Goal: Transaction & Acquisition: Download file/media

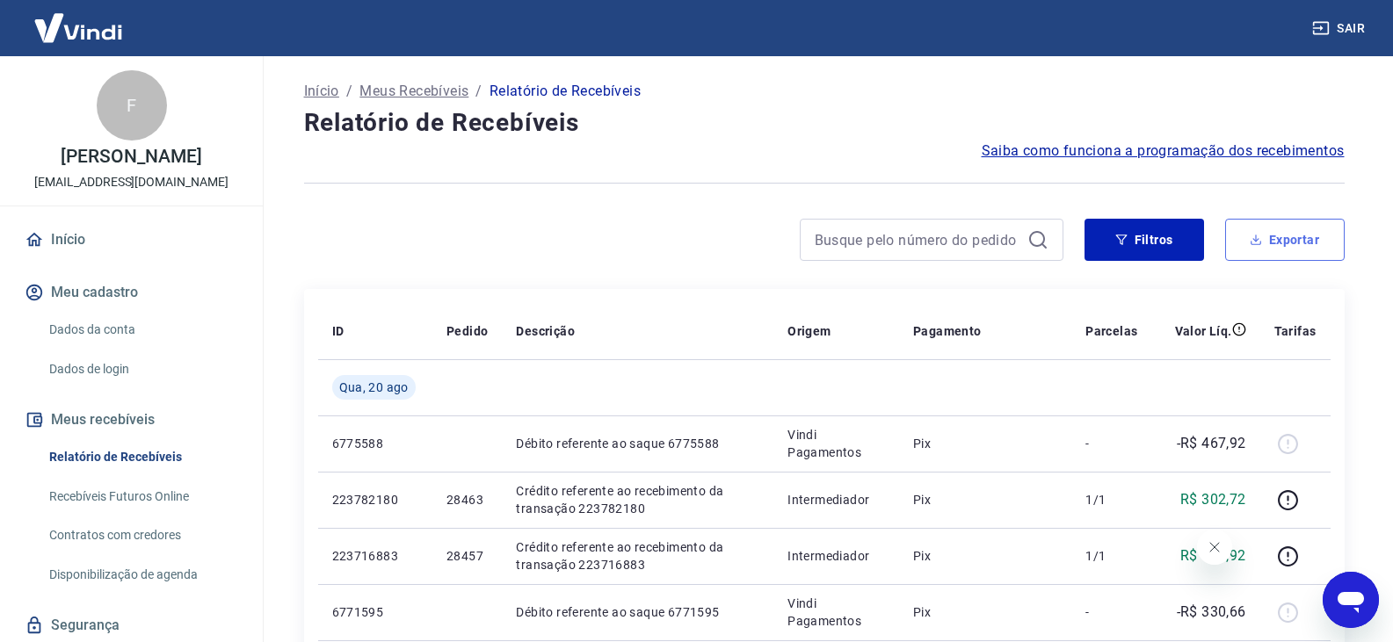
click at [1295, 240] on button "Exportar" at bounding box center [1284, 240] width 119 height 42
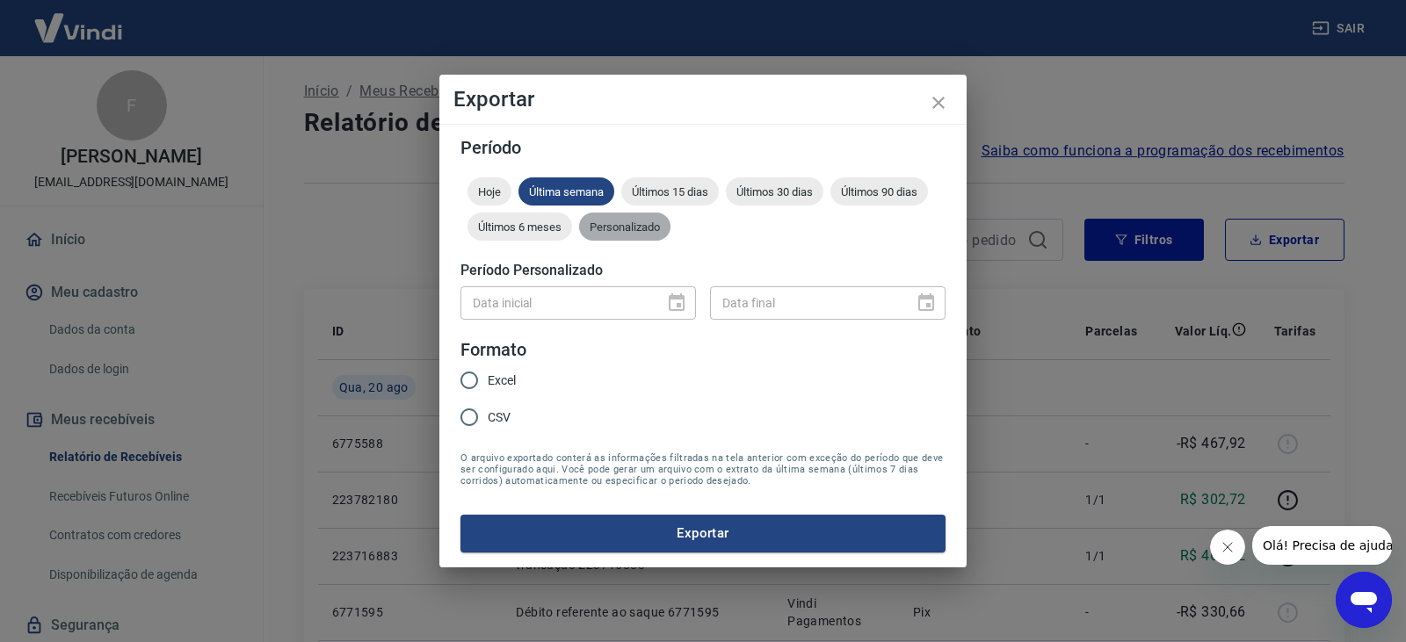
click at [620, 216] on div "Personalizado" at bounding box center [624, 227] width 91 height 28
click at [682, 298] on icon "Choose date" at bounding box center [677, 302] width 16 height 18
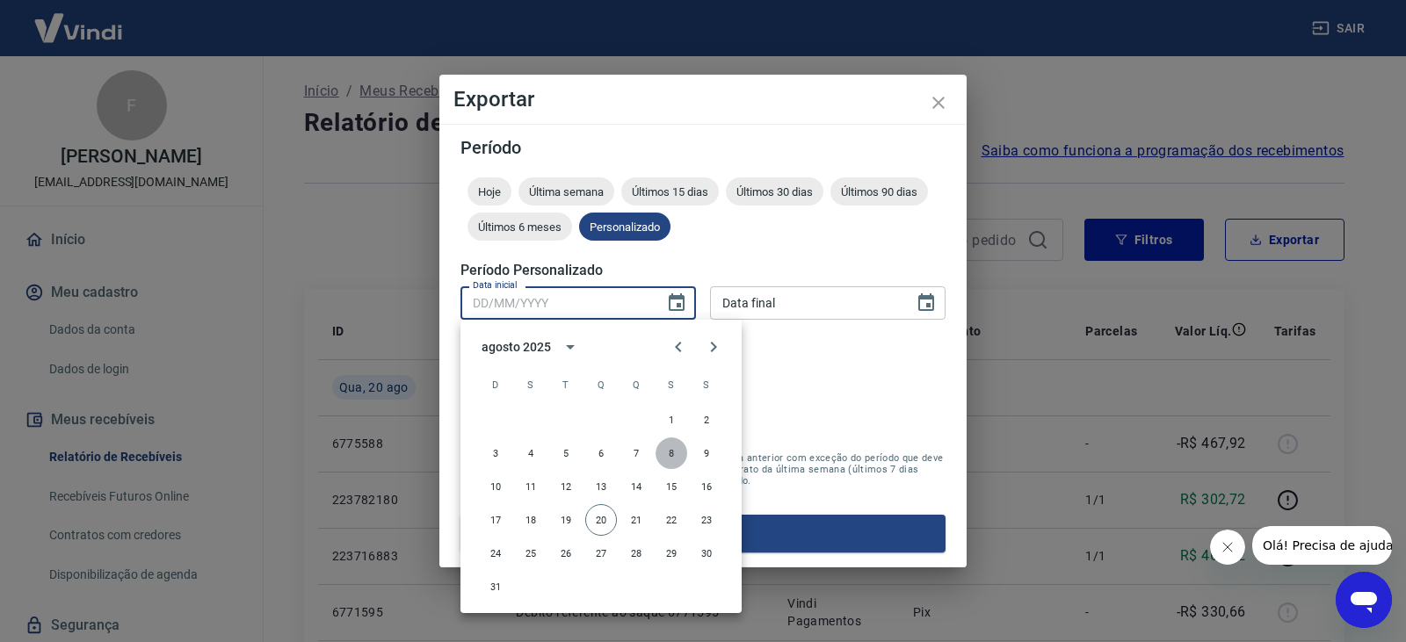
click at [673, 452] on button "8" at bounding box center [671, 454] width 32 height 32
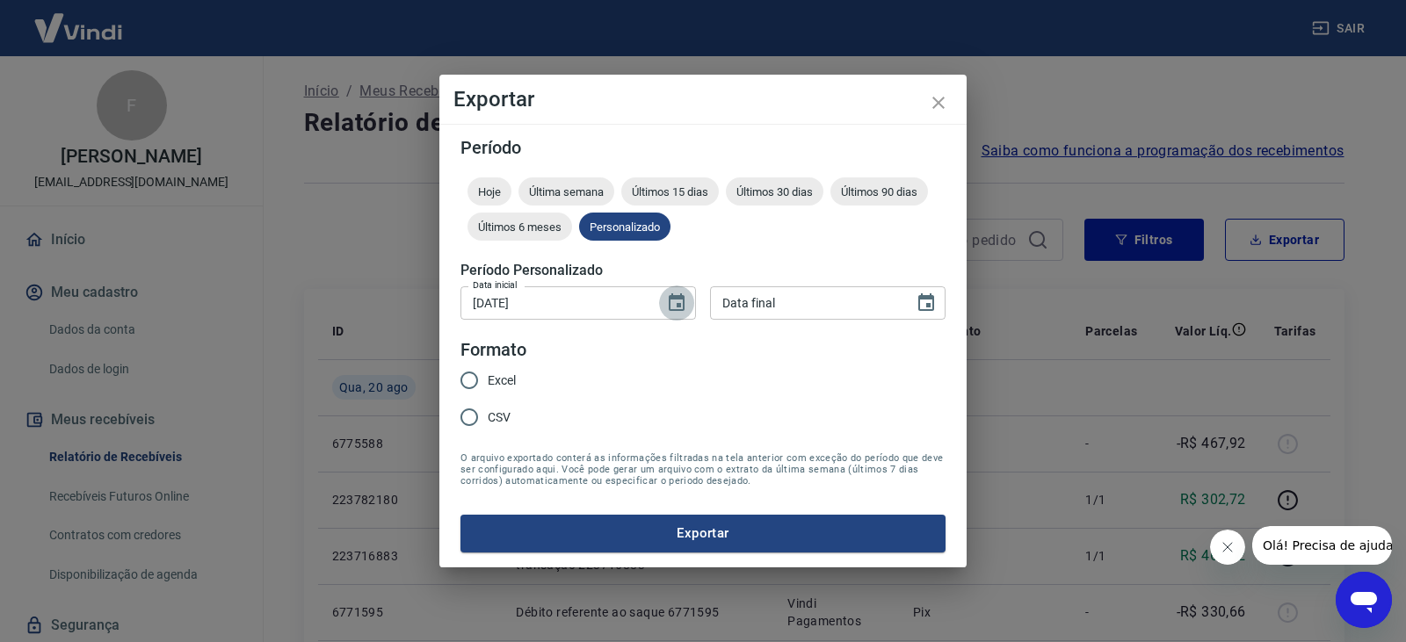
click at [683, 308] on icon "Choose date, selected date is 8 de ago de 2025" at bounding box center [677, 302] width 16 height 18
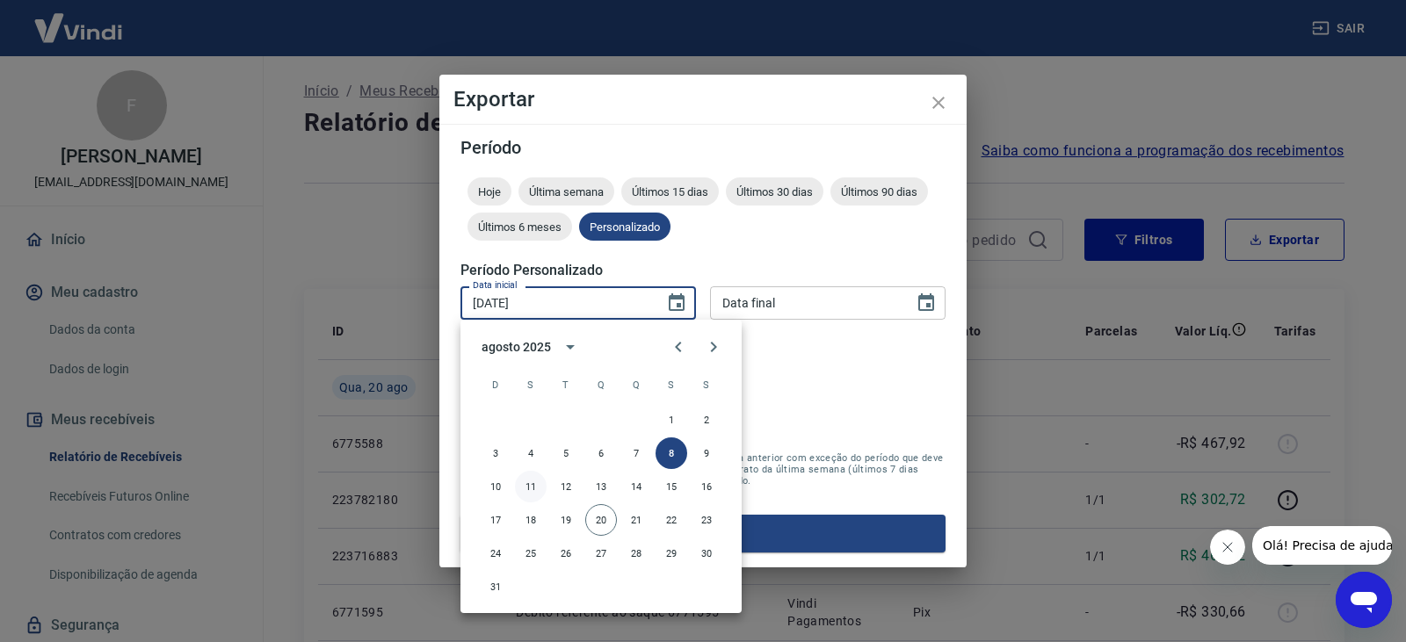
click at [525, 489] on button "11" at bounding box center [531, 487] width 32 height 32
type input "[DATE]"
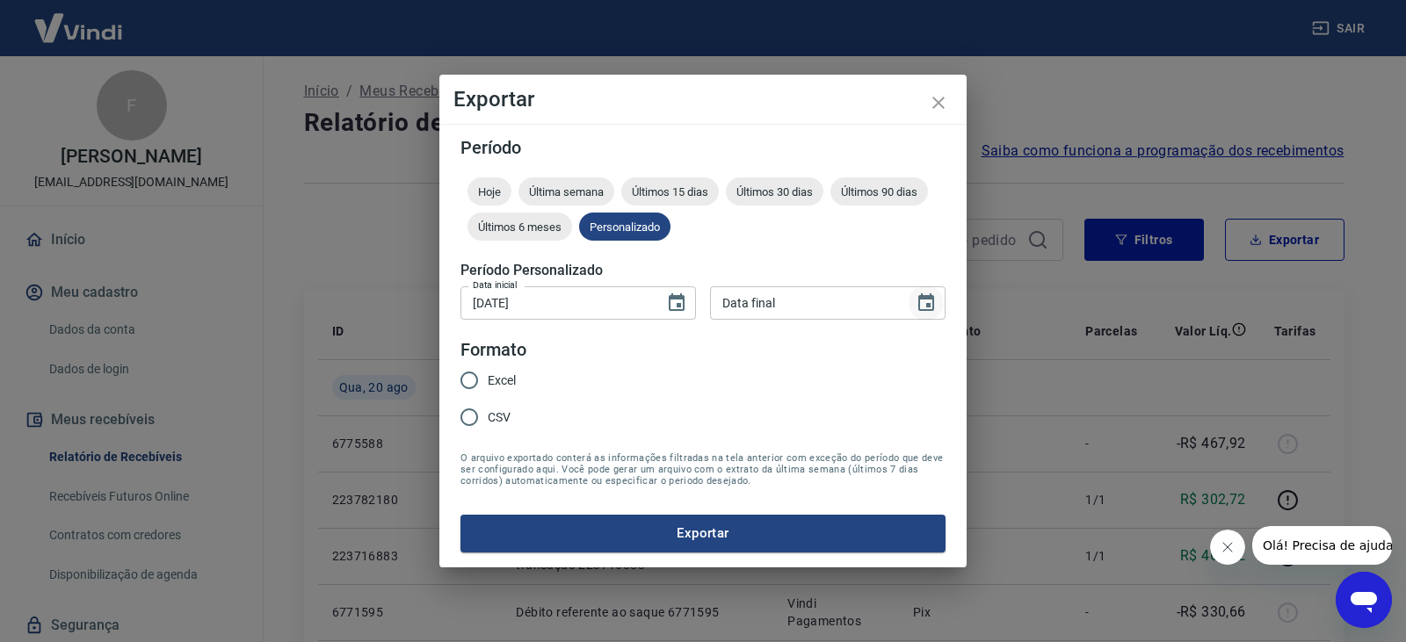
click at [918, 307] on icon "Choose date" at bounding box center [926, 303] width 21 height 21
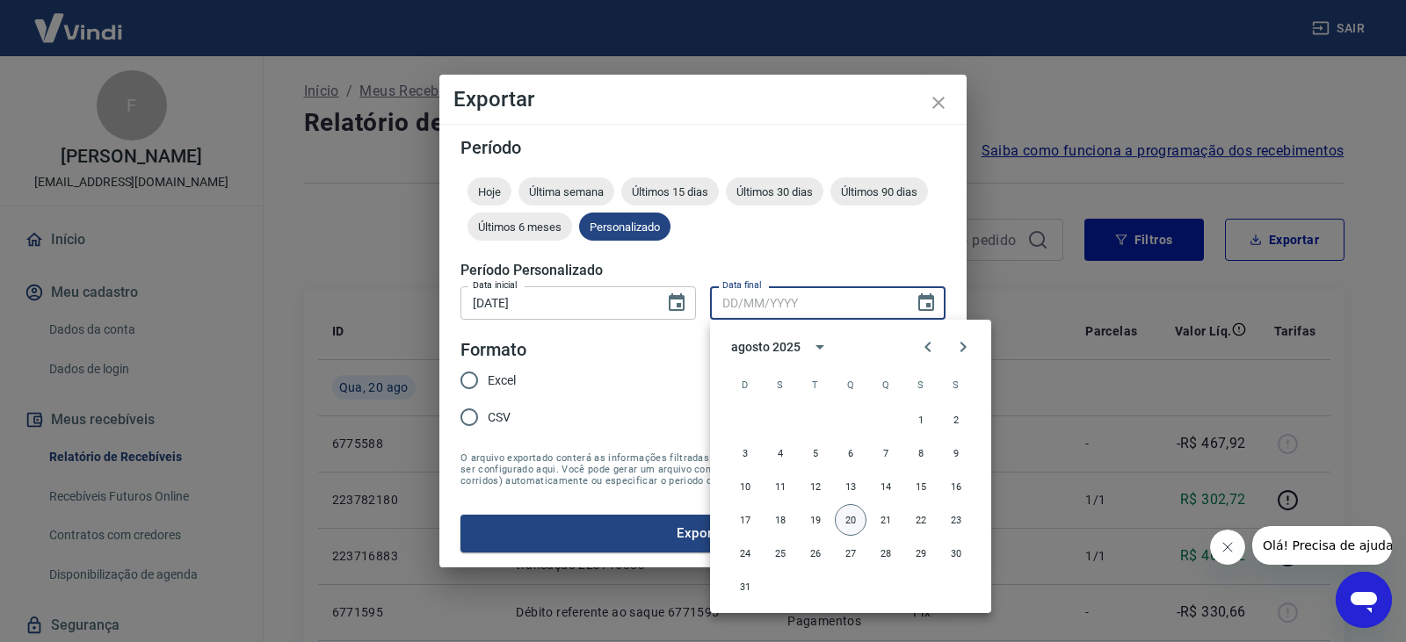
click at [852, 532] on button "20" at bounding box center [851, 520] width 32 height 32
type input "[DATE]"
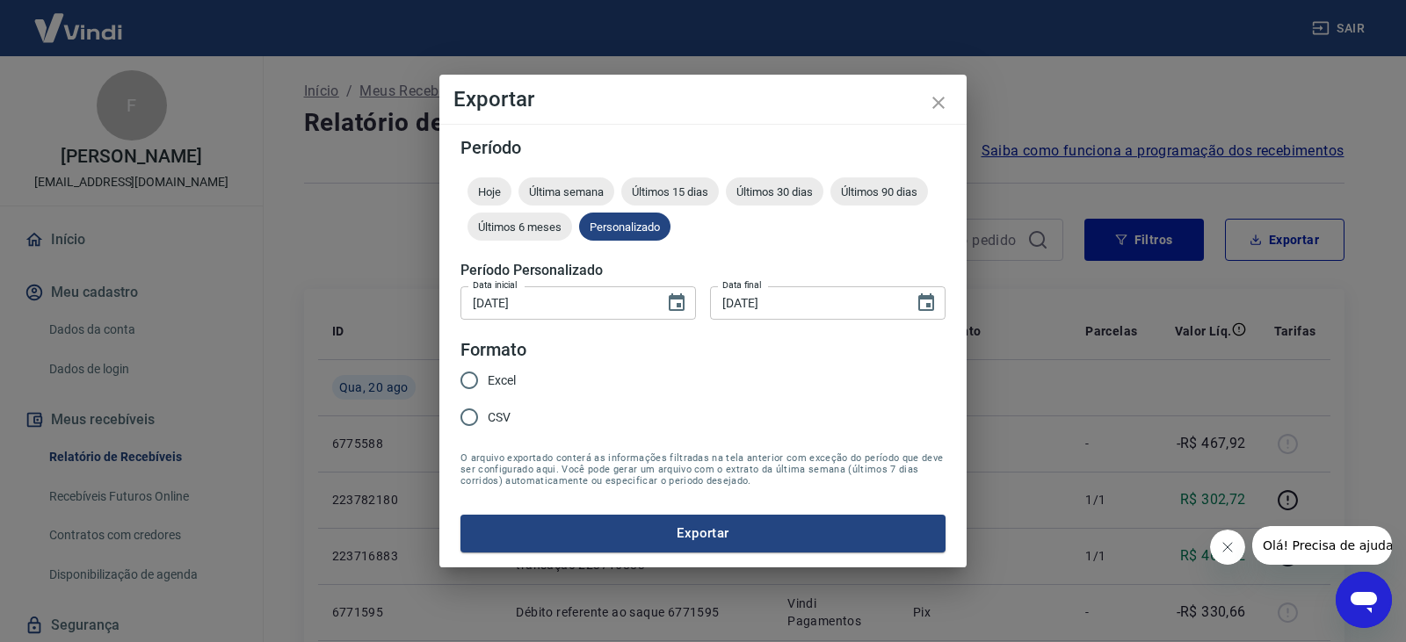
click at [509, 379] on span "Excel" at bounding box center [502, 381] width 28 height 18
click at [488, 379] on input "Excel" at bounding box center [469, 380] width 37 height 37
radio input "true"
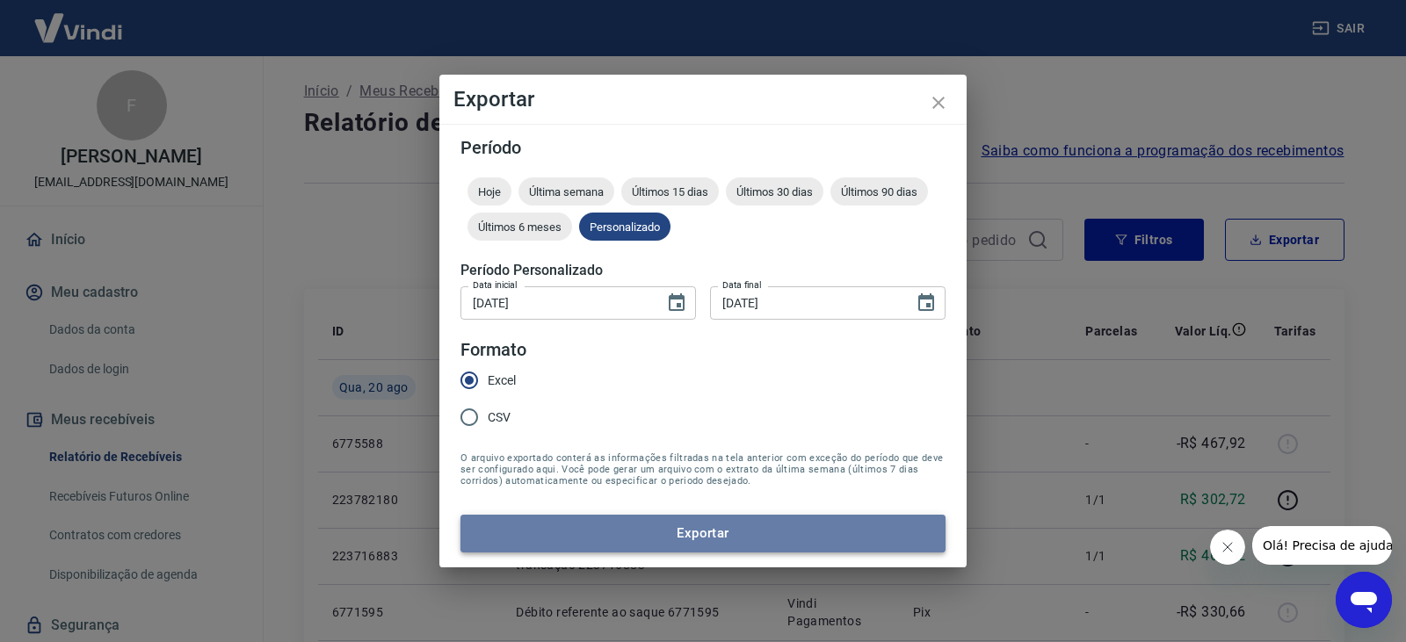
click at [632, 538] on button "Exportar" at bounding box center [702, 533] width 485 height 37
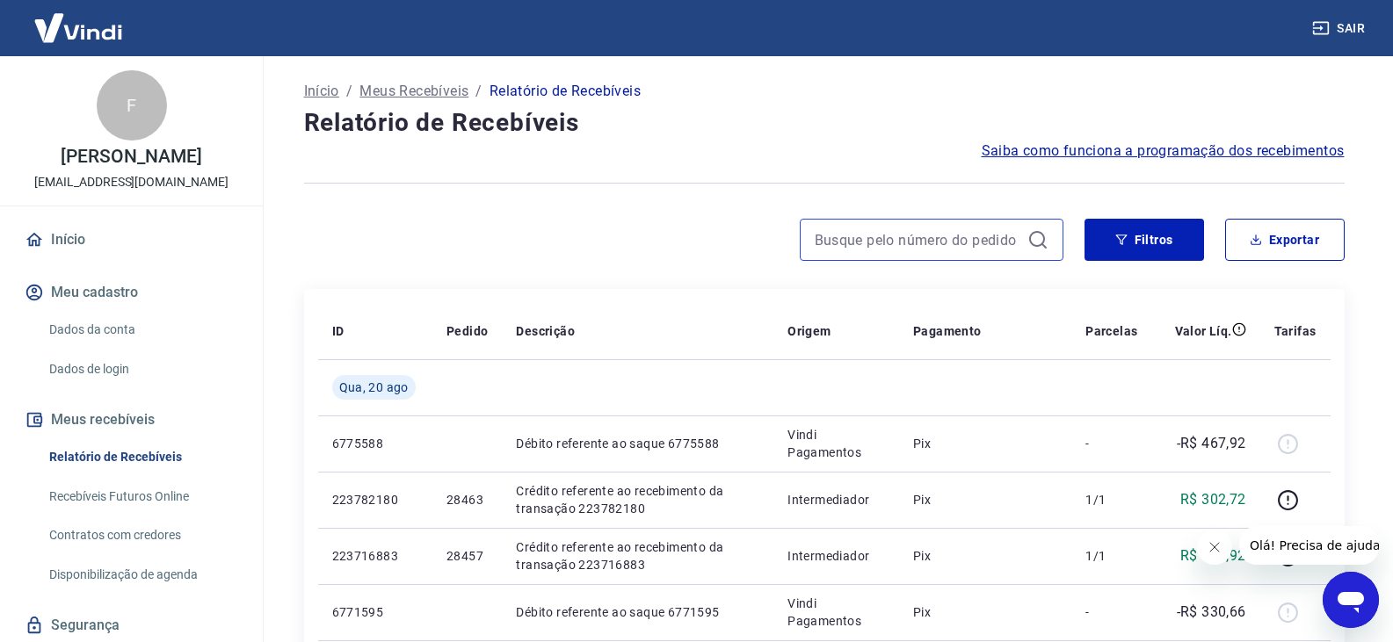
click at [938, 236] on input at bounding box center [917, 240] width 206 height 26
